Goal: Answer question/provide support

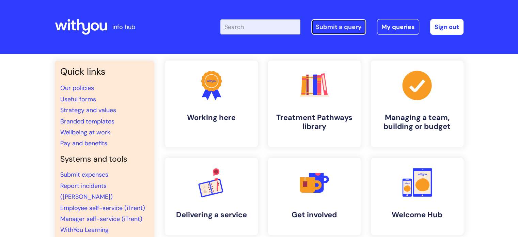
click at [339, 26] on link "Submit a query" at bounding box center [339, 27] width 55 height 16
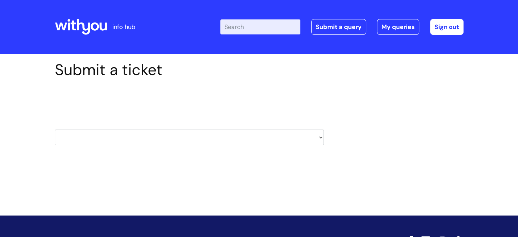
click at [373, 103] on div "Submit a ticket Select issue type HR / People IT and Support Clinical Drug Aler…" at bounding box center [259, 114] width 419 height 106
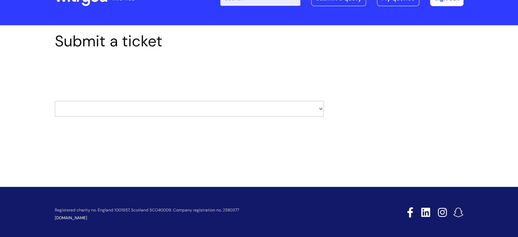
scroll to position [33, 0]
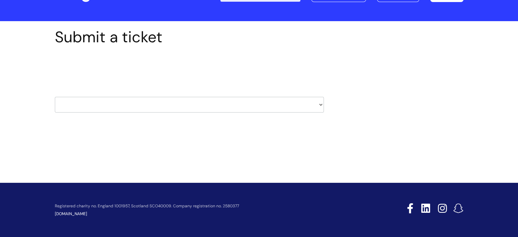
click at [318, 104] on select "HR / People IT and Support Clinical Drug Alerts Finance Accounts Data Support T…" at bounding box center [189, 105] width 269 height 16
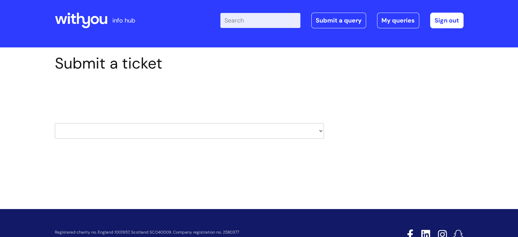
scroll to position [0, 0]
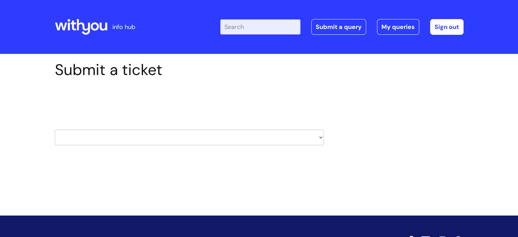
click at [318, 138] on select "HR / People IT and Support Clinical Drug Alerts Finance Accounts Data Support T…" at bounding box center [189, 138] width 269 height 16
click at [394, 27] on link "My queries" at bounding box center [398, 27] width 42 height 16
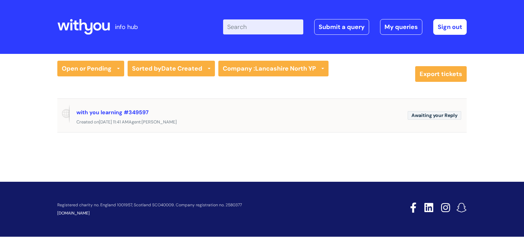
click at [420, 114] on span "Awaiting your Reply" at bounding box center [434, 115] width 54 height 9
click at [109, 113] on link "with you learning #349597" at bounding box center [112, 112] width 72 height 7
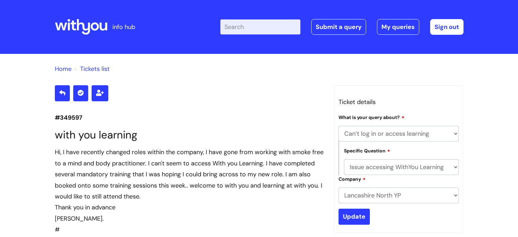
select select "Can’t log in or access learning"
select select "Issue accessing WithYou Learning"
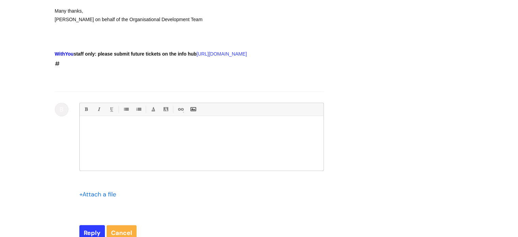
scroll to position [410, 0]
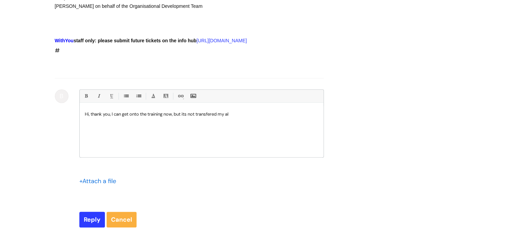
click at [212, 117] on p "Hi, thank you, I can get onto the training now, but its not transfered my al" at bounding box center [202, 114] width 234 height 6
click at [240, 117] on p "Hi, thank you, I can get onto the training now, but its not transferred my al" at bounding box center [202, 114] width 234 height 6
click at [95, 225] on input "Reply" at bounding box center [92, 220] width 26 height 16
type input "Please Wait..."
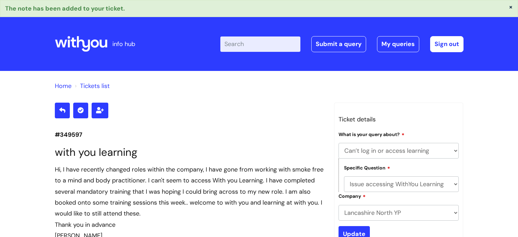
select select "Can’t log in or access learning"
select select "Issue accessing WithYou Learning"
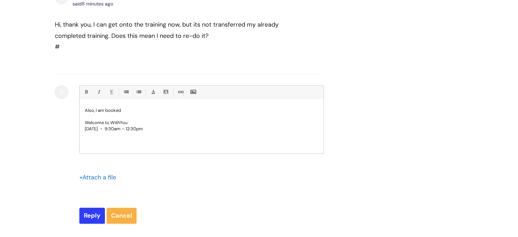
click at [122, 114] on p "Also, I am booked" at bounding box center [202, 110] width 234 height 6
click at [184, 132] on p "Wednesday, 17 September ⋅ 9:30am – 12:30pm" at bounding box center [202, 129] width 234 height 6
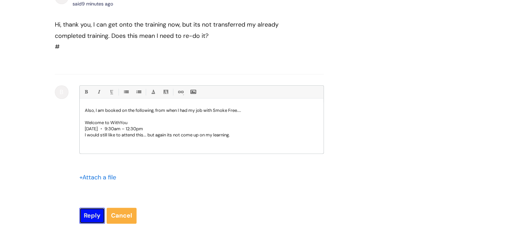
click at [90, 223] on input "Reply" at bounding box center [92, 216] width 26 height 16
type input "Please Wait..."
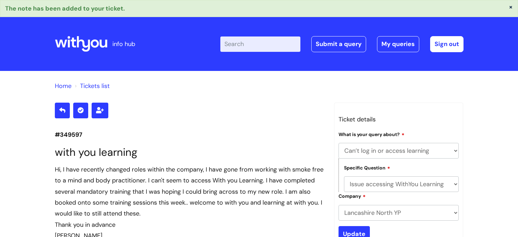
select select "Can’t log in or access learning"
select select "Issue accessing WithYou Learning"
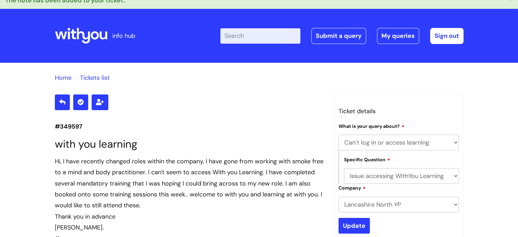
scroll to position [0, 0]
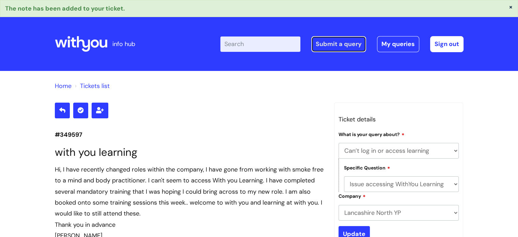
click at [348, 46] on link "Submit a query" at bounding box center [339, 44] width 55 height 16
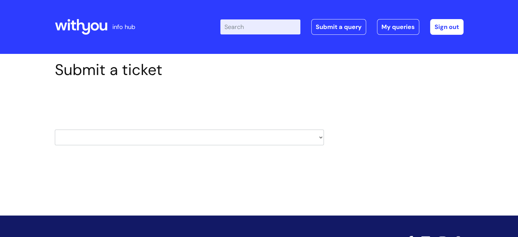
click at [316, 137] on select "HR / People IT and Support Clinical Drug Alerts Finance Accounts Data Support T…" at bounding box center [189, 138] width 269 height 16
click at [368, 91] on div "Submit a ticket Select issue type HR / People IT and Support Clinical Drug Aler…" at bounding box center [259, 114] width 419 height 106
click at [318, 141] on select "HR / People IT and Support Clinical Drug Alerts Finance Accounts Data Support T…" at bounding box center [189, 138] width 269 height 16
click at [425, 102] on div "Submit a ticket Select issue type HR / People IT and Support Clinical Drug Aler…" at bounding box center [259, 114] width 419 height 106
